Goal: Task Accomplishment & Management: Manage account settings

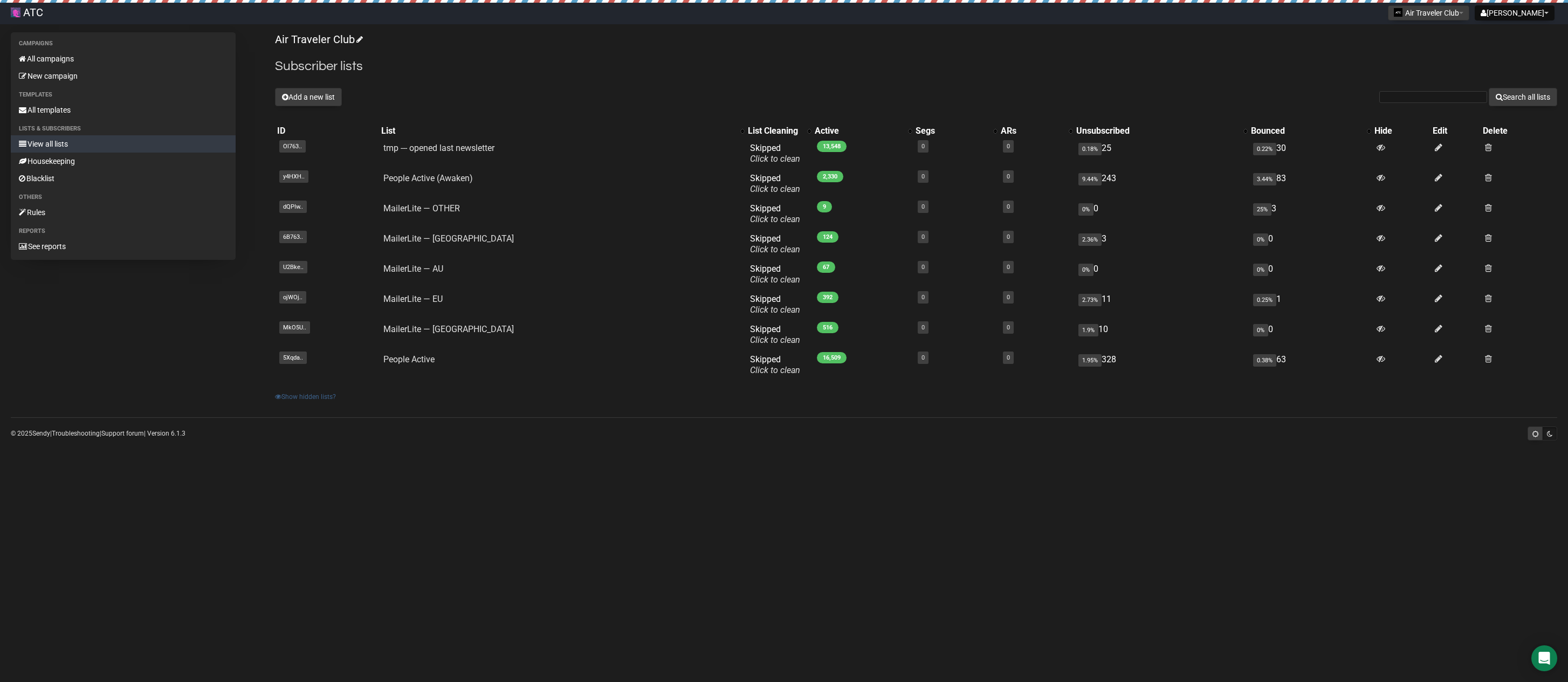
click at [330, 396] on link "Show hidden lists?" at bounding box center [306, 397] width 61 height 8
click at [323, 394] on link "Show hidden lists?" at bounding box center [306, 397] width 61 height 8
click at [1523, 13] on button "[PERSON_NAME]" at bounding box center [1514, 12] width 80 height 15
click at [1493, 38] on link "Settings" at bounding box center [1514, 38] width 87 height 17
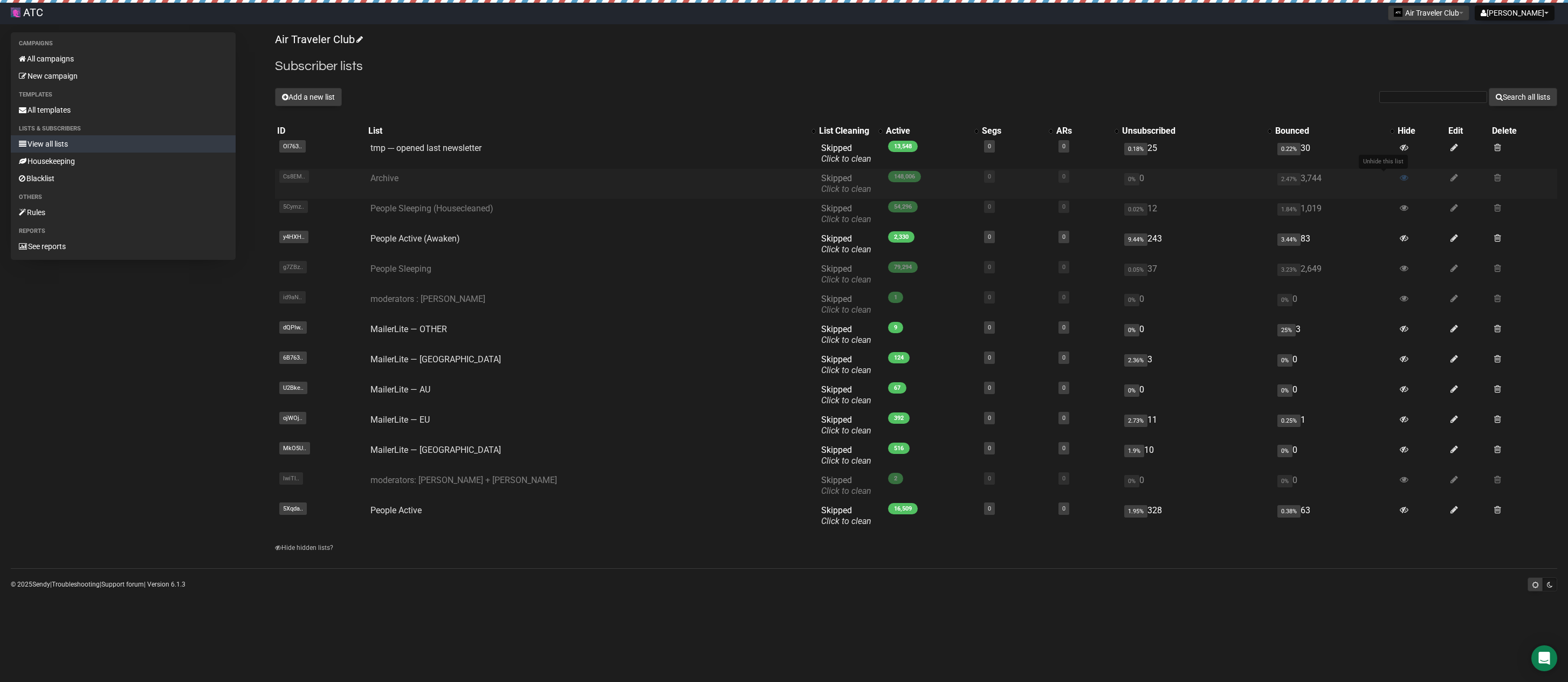
click at [1400, 177] on icon at bounding box center [1405, 177] width 9 height 9
click at [1400, 208] on icon at bounding box center [1405, 208] width 9 height 9
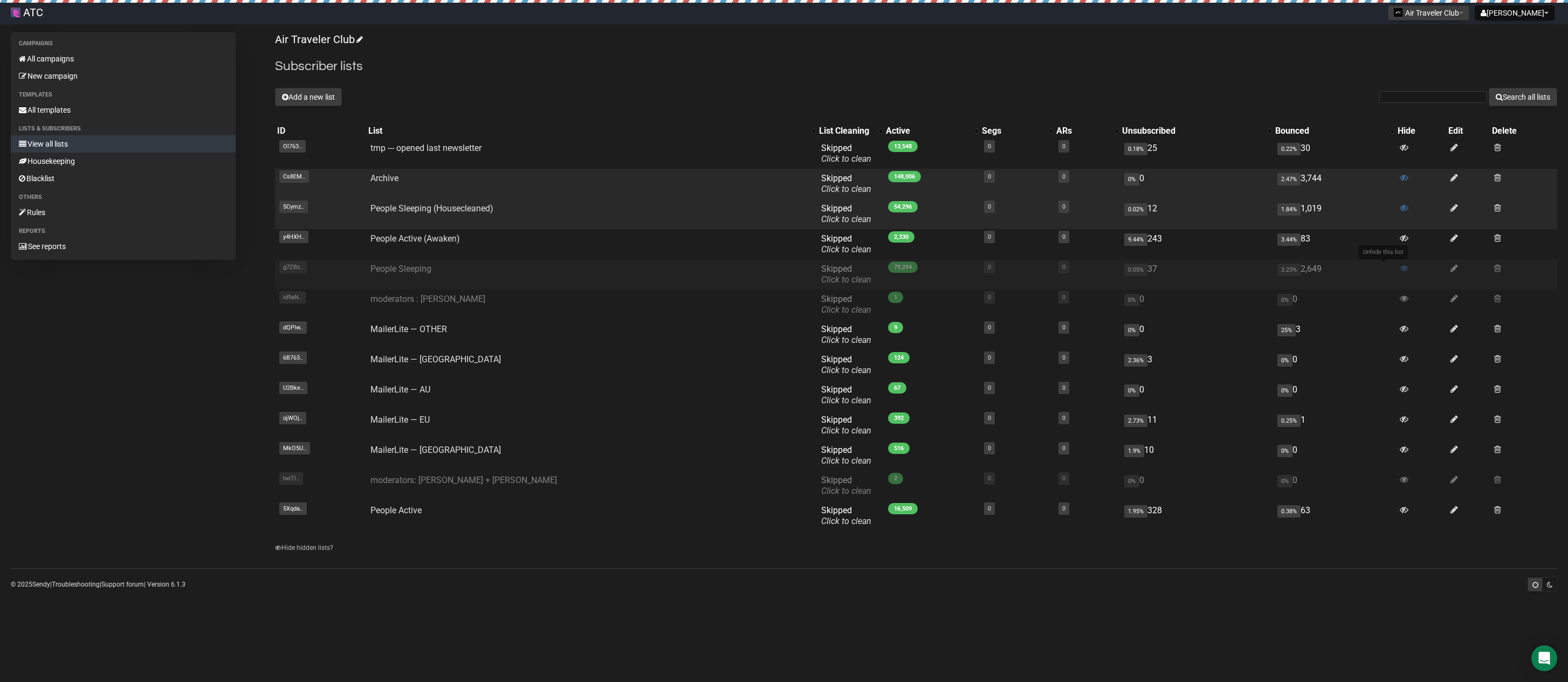
click at [1400, 268] on icon at bounding box center [1405, 268] width 9 height 9
click at [71, 59] on link "All campaigns" at bounding box center [122, 59] width 225 height 17
